Goal: Transaction & Acquisition: Purchase product/service

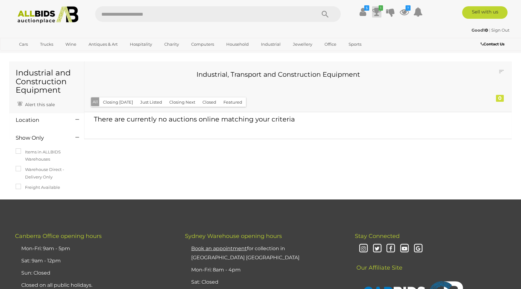
click at [376, 11] on icon at bounding box center [376, 11] width 9 height 11
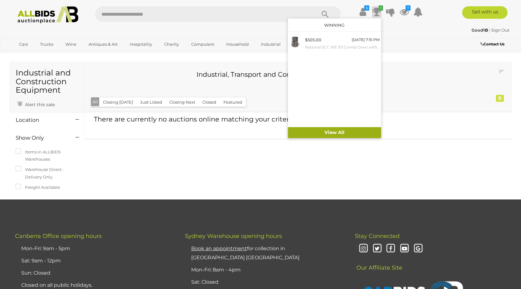
click at [314, 134] on link "View All" at bounding box center [334, 132] width 93 height 11
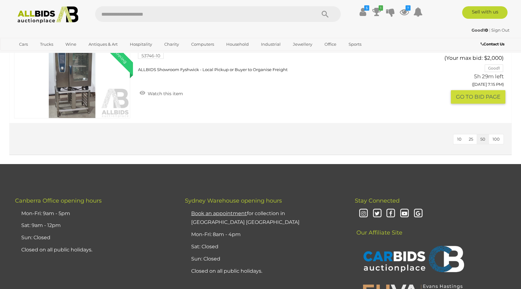
scroll to position [31, 0]
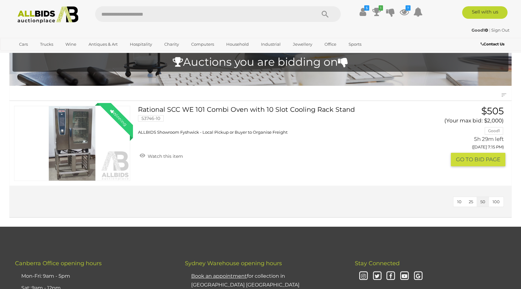
click at [457, 160] on button "GO TO BID PAGE" at bounding box center [478, 159] width 54 height 13
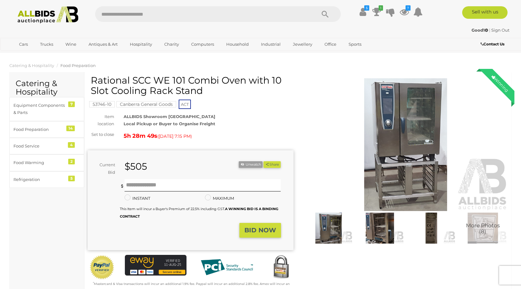
scroll to position [63, 0]
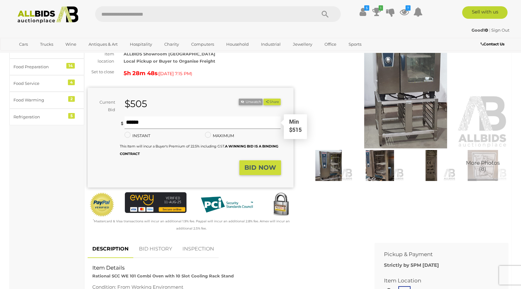
click at [182, 124] on input "text" at bounding box center [202, 122] width 156 height 13
type input "****"
click at [253, 170] on strong "BID NOW" at bounding box center [260, 168] width 32 height 8
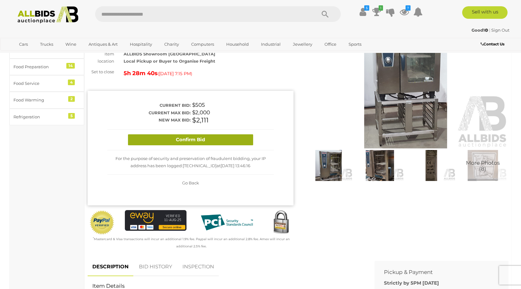
click at [182, 137] on button "Confirm Bid" at bounding box center [190, 139] width 125 height 11
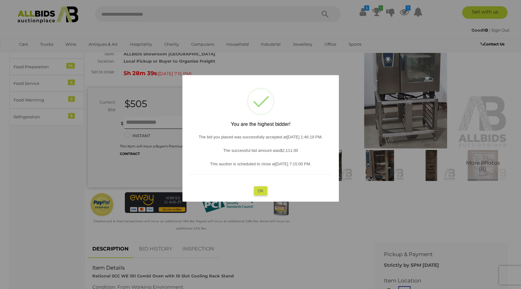
click at [262, 193] on button "OK" at bounding box center [260, 190] width 13 height 9
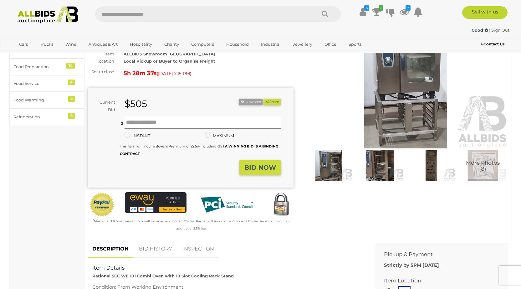
scroll to position [0, 0]
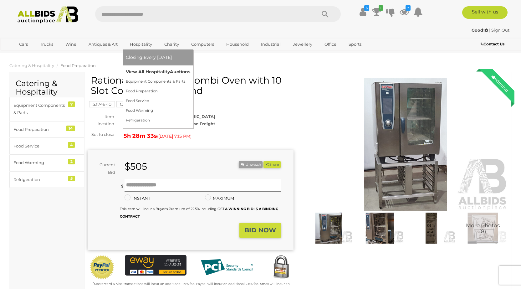
click at [145, 71] on link "View All Hospitality Auctions" at bounding box center [158, 72] width 64 height 10
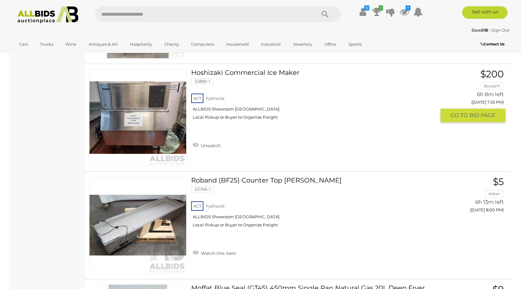
scroll to position [1481, 0]
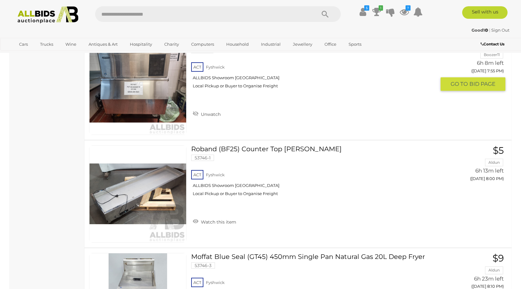
click at [170, 106] on img at bounding box center [137, 86] width 97 height 97
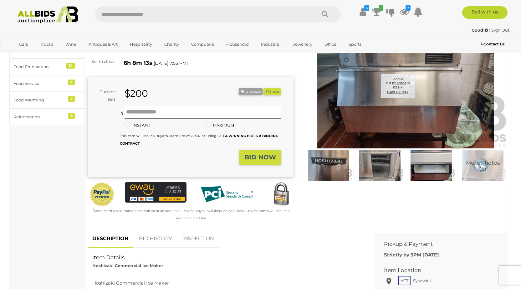
scroll to position [31, 0]
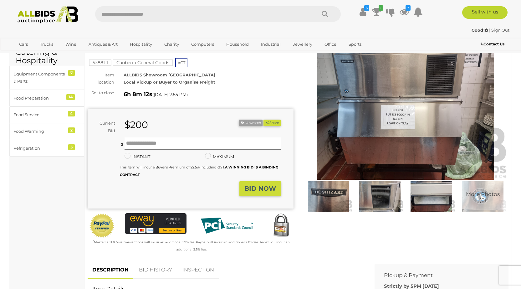
click at [370, 143] on img at bounding box center [406, 113] width 206 height 133
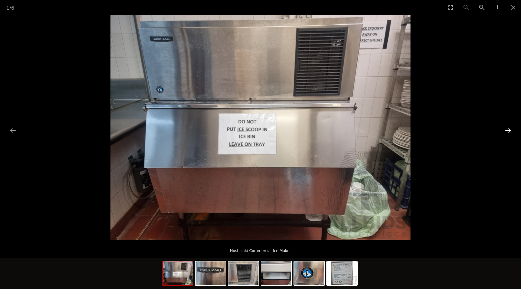
click at [508, 130] on button "Next slide" at bounding box center [507, 130] width 13 height 12
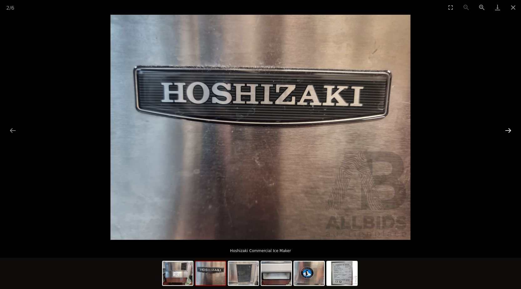
click at [508, 130] on button "Next slide" at bounding box center [507, 130] width 13 height 12
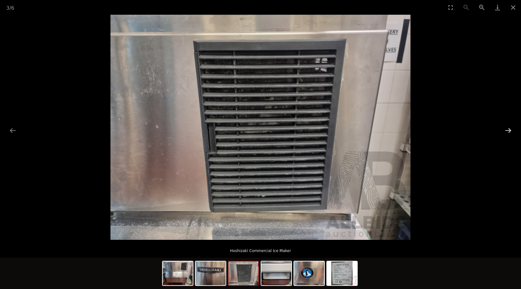
click at [508, 130] on button "Next slide" at bounding box center [507, 130] width 13 height 12
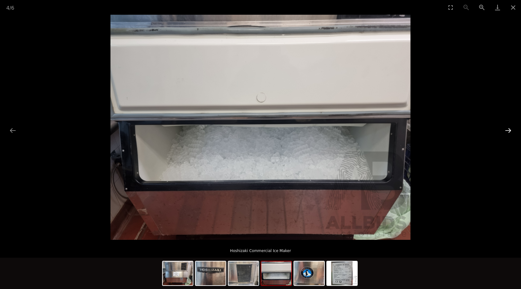
click at [508, 130] on button "Next slide" at bounding box center [507, 130] width 13 height 12
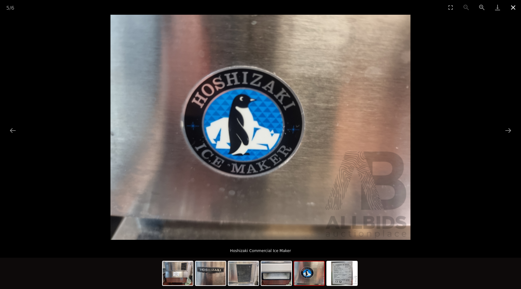
click at [510, 7] on button "Close gallery" at bounding box center [513, 7] width 16 height 15
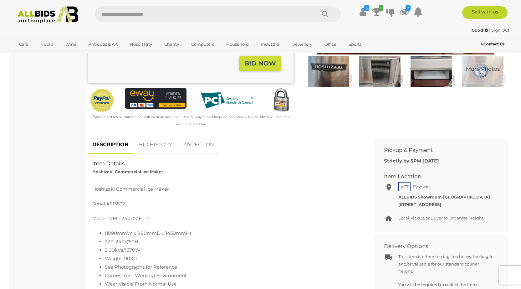
scroll to position [31, 0]
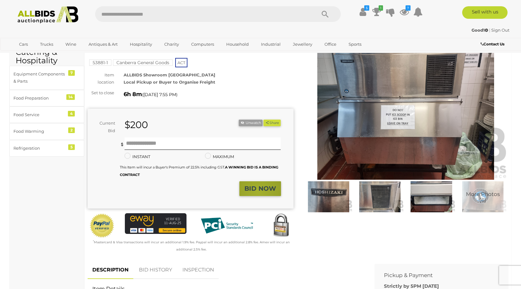
click at [258, 191] on strong "BID NOW" at bounding box center [260, 189] width 32 height 8
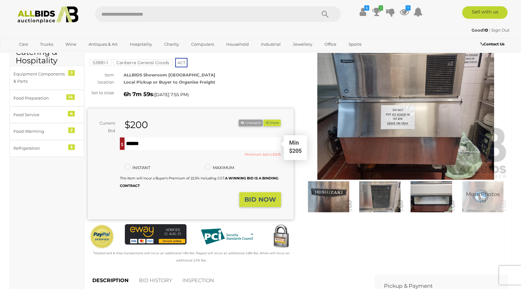
click at [149, 145] on input "text" at bounding box center [202, 143] width 156 height 13
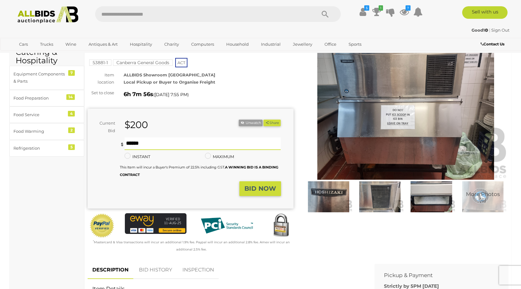
type input "***"
click at [252, 187] on strong "BID NOW" at bounding box center [260, 189] width 32 height 8
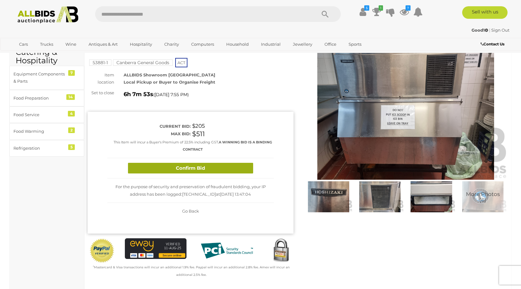
click at [211, 168] on button "Confirm Bid" at bounding box center [190, 168] width 125 height 11
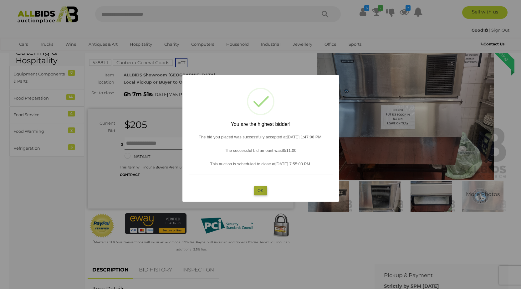
click at [259, 190] on button "OK" at bounding box center [260, 190] width 13 height 9
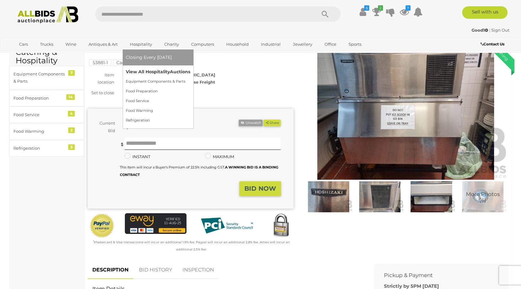
click at [146, 72] on link "View All Hospitality Auctions" at bounding box center [158, 72] width 64 height 10
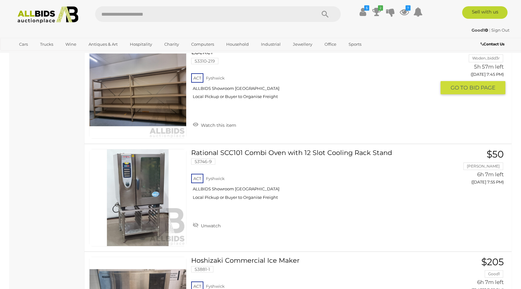
scroll to position [1231, 0]
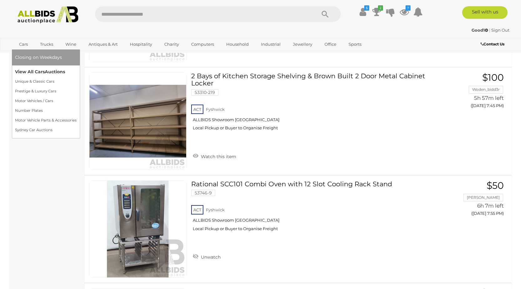
click at [34, 71] on link "View All Cars Auctions" at bounding box center [46, 72] width 62 height 10
